Goal: Find contact information: Find contact information

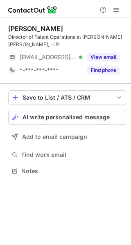
scroll to position [165, 131]
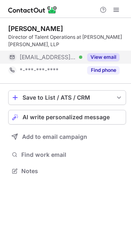
click at [102, 57] on button "View email" at bounding box center [103, 57] width 32 height 8
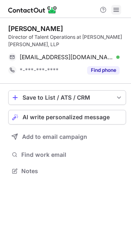
scroll to position [165, 131]
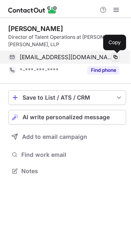
click at [114, 57] on span at bounding box center [115, 57] width 7 height 7
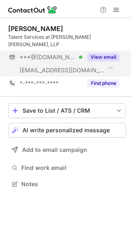
scroll to position [171, 131]
click at [108, 53] on button "View email" at bounding box center [103, 57] width 32 height 8
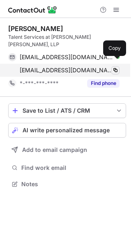
click at [113, 67] on span at bounding box center [115, 70] width 7 height 7
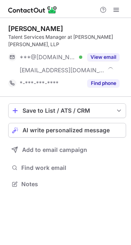
scroll to position [179, 131]
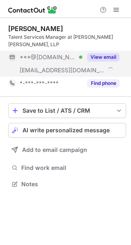
click at [105, 54] on button "View email" at bounding box center [103, 57] width 32 height 8
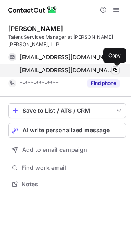
click at [116, 70] on span at bounding box center [115, 70] width 7 height 7
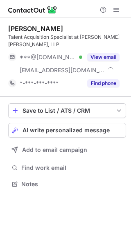
scroll to position [179, 131]
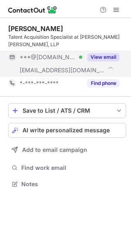
click at [110, 57] on button "View email" at bounding box center [103, 57] width 32 height 8
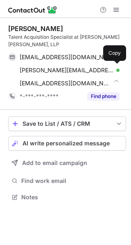
scroll to position [192, 131]
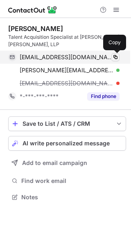
click at [114, 57] on span at bounding box center [115, 57] width 7 height 7
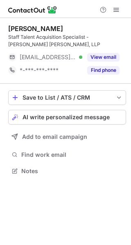
scroll to position [165, 131]
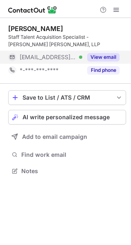
click at [111, 56] on button "View email" at bounding box center [103, 57] width 32 height 8
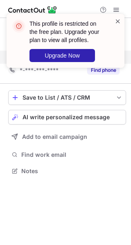
click at [118, 22] on span at bounding box center [117, 21] width 7 height 8
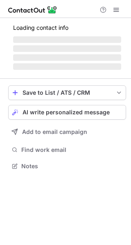
scroll to position [171, 131]
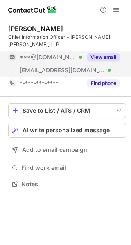
click at [110, 53] on button "View email" at bounding box center [103, 57] width 32 height 8
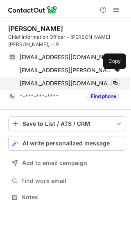
click at [114, 80] on span at bounding box center [115, 83] width 7 height 7
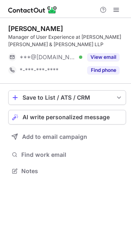
scroll to position [165, 131]
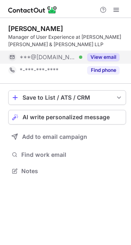
click at [108, 57] on button "View email" at bounding box center [103, 57] width 32 height 8
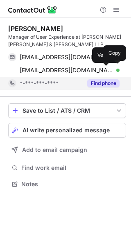
scroll to position [179, 131]
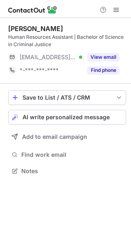
scroll to position [165, 131]
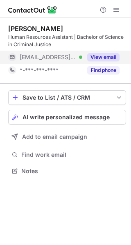
click at [108, 56] on button "View email" at bounding box center [103, 57] width 32 height 8
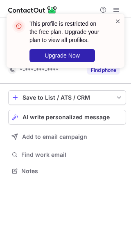
click at [115, 21] on span at bounding box center [117, 21] width 7 height 8
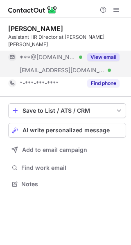
scroll to position [171, 131]
click at [105, 53] on button "View email" at bounding box center [103, 57] width 32 height 8
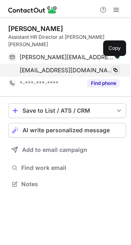
click at [113, 67] on span at bounding box center [115, 70] width 7 height 7
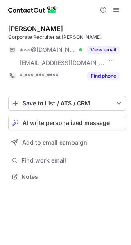
scroll to position [171, 131]
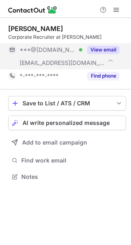
click at [112, 49] on button "View email" at bounding box center [103, 50] width 32 height 8
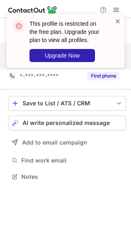
click at [116, 21] on span at bounding box center [117, 21] width 7 height 8
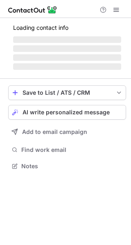
scroll to position [165, 131]
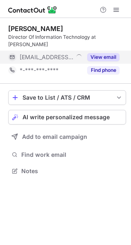
click at [107, 57] on button "View email" at bounding box center [103, 57] width 32 height 8
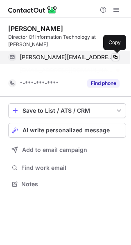
click at [116, 57] on span at bounding box center [115, 57] width 7 height 7
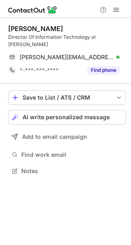
scroll to position [165, 131]
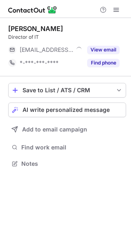
scroll to position [158, 131]
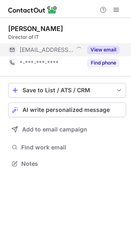
click at [113, 48] on button "View email" at bounding box center [103, 50] width 32 height 8
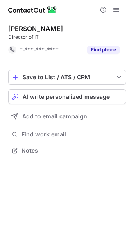
scroll to position [145, 131]
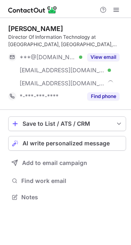
scroll to position [192, 131]
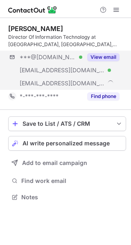
scroll to position [192, 131]
click at [108, 55] on button "View email" at bounding box center [103, 57] width 32 height 8
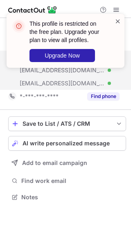
click at [118, 23] on span at bounding box center [117, 21] width 7 height 8
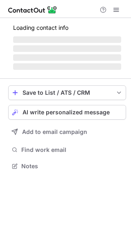
scroll to position [192, 131]
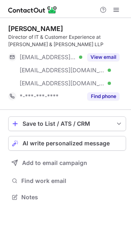
click at [103, 56] on button "View email" at bounding box center [103, 57] width 32 height 8
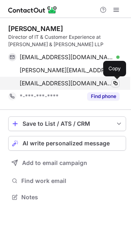
click at [114, 84] on span at bounding box center [115, 83] width 7 height 7
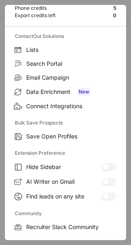
scroll to position [40, 0]
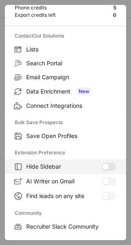
click at [102, 167] on div at bounding box center [105, 166] width 7 height 7
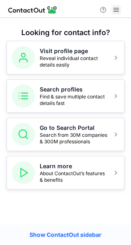
click at [114, 11] on span at bounding box center [116, 10] width 7 height 7
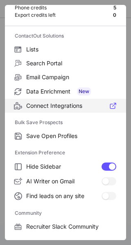
scroll to position [41, 0]
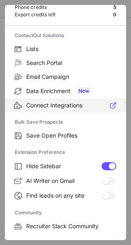
click at [65, 104] on span "Connect Integrations" at bounding box center [71, 105] width 90 height 7
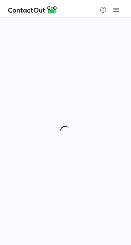
click at [51, 9] on img at bounding box center [32, 10] width 49 height 10
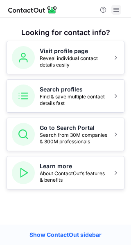
click at [114, 10] on span at bounding box center [116, 10] width 7 height 7
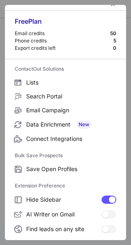
scroll to position [7, 0]
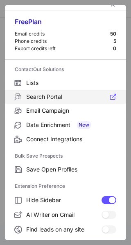
click at [49, 93] on span "Search Portal" at bounding box center [71, 96] width 90 height 7
